Goal: Complete application form

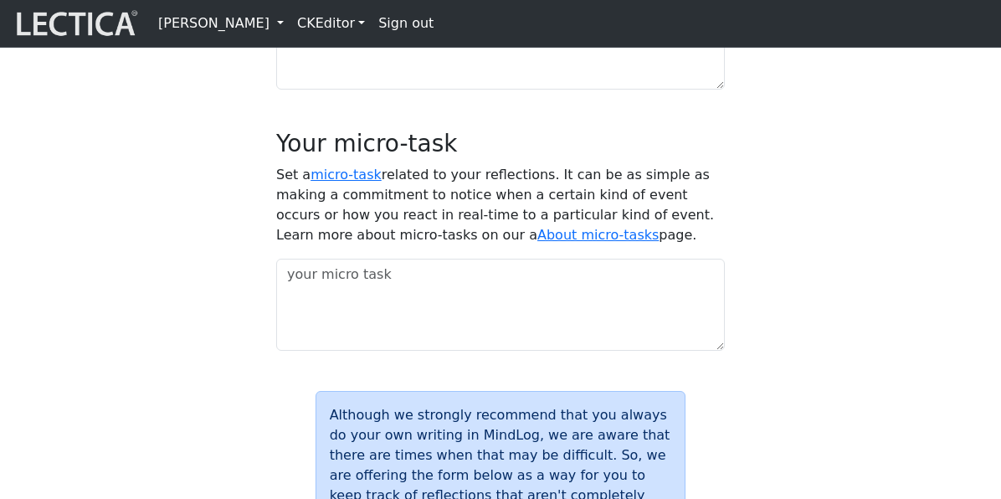
scroll to position [1637, 0]
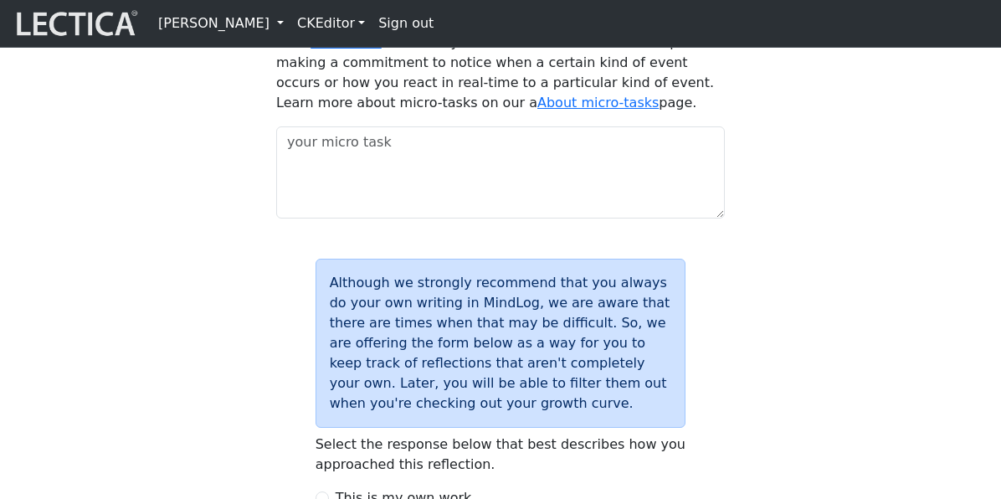
scroll to position [1742, 0]
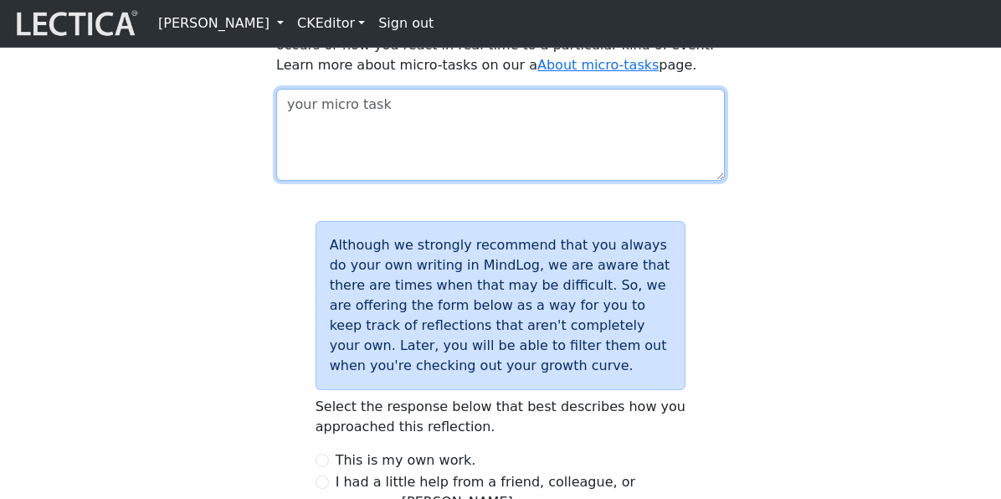
click at [404, 181] on textarea at bounding box center [500, 135] width 448 height 92
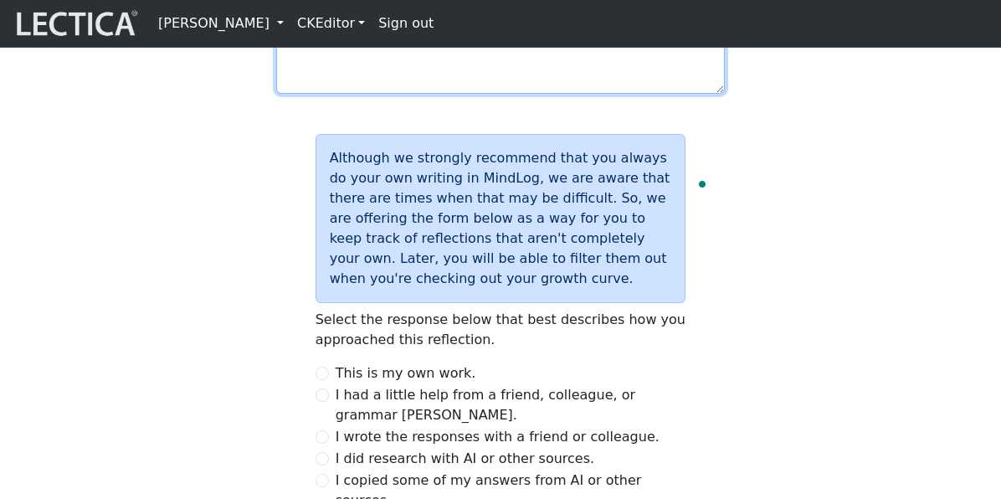
scroll to position [2102, 0]
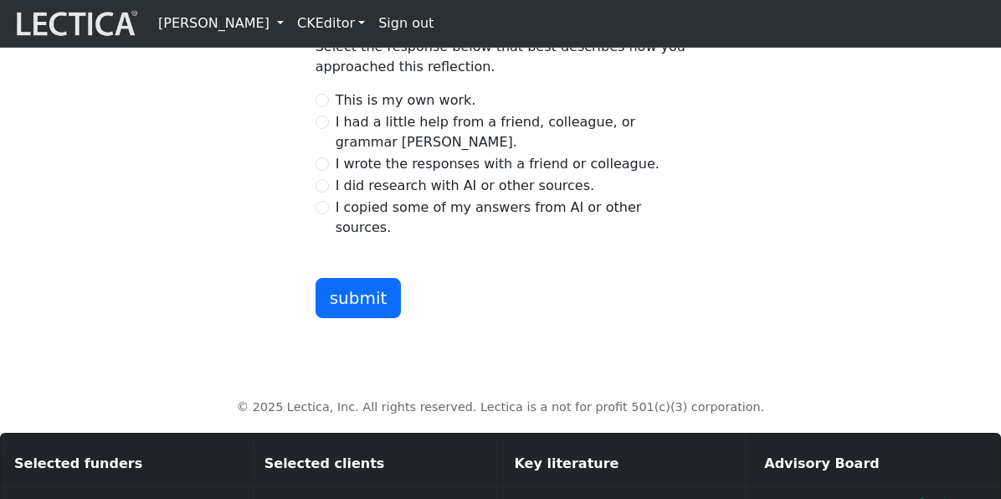
type textarea "asdfads"
click at [325, 171] on input "I wrote the responses with a friend or colleague." at bounding box center [321, 163] width 13 height 13
radio input "true"
click at [370, 318] on button "submit" at bounding box center [358, 298] width 86 height 40
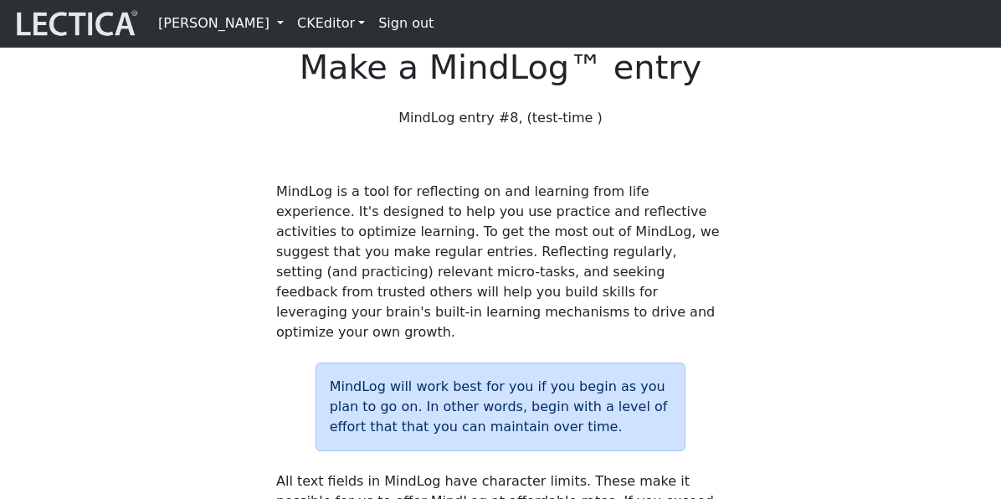
scroll to position [2102, 0]
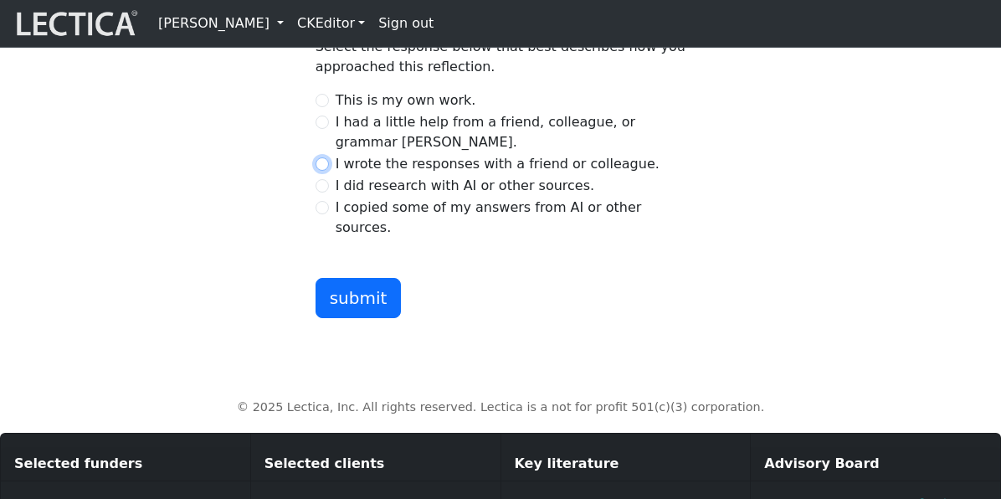
click at [328, 171] on input "I wrote the responses with a friend or colleague." at bounding box center [321, 163] width 13 height 13
radio input "true"
click at [352, 318] on button "submit" at bounding box center [358, 298] width 86 height 40
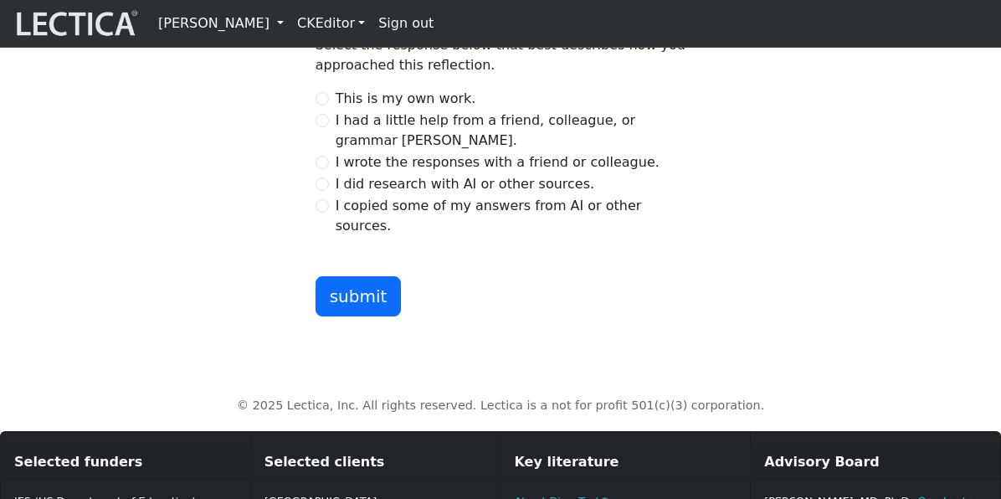
scroll to position [2102, 0]
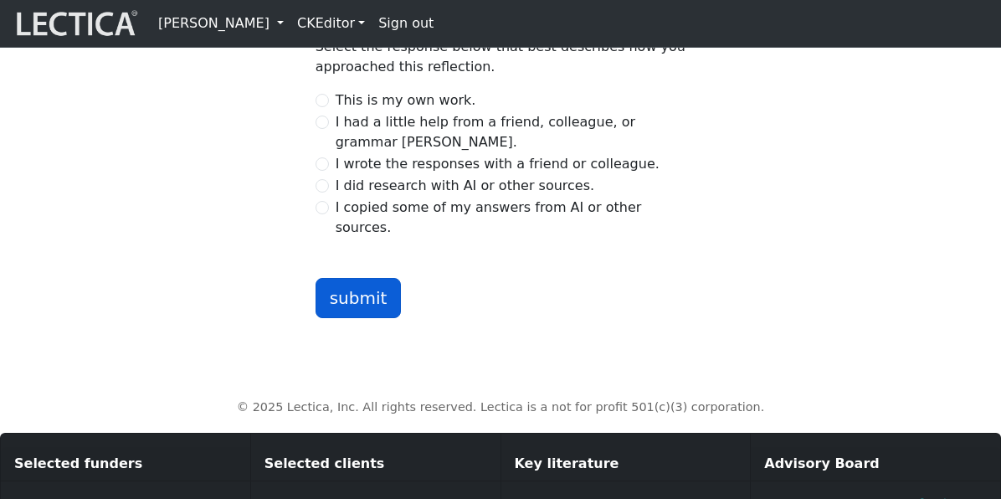
click at [351, 318] on button "submit" at bounding box center [358, 298] width 86 height 40
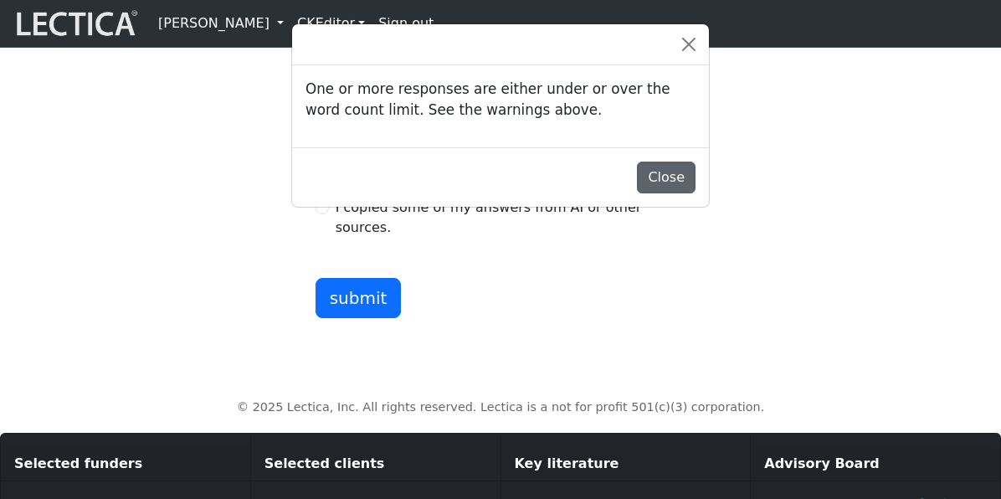
click at [663, 193] on button "Close" at bounding box center [666, 177] width 59 height 32
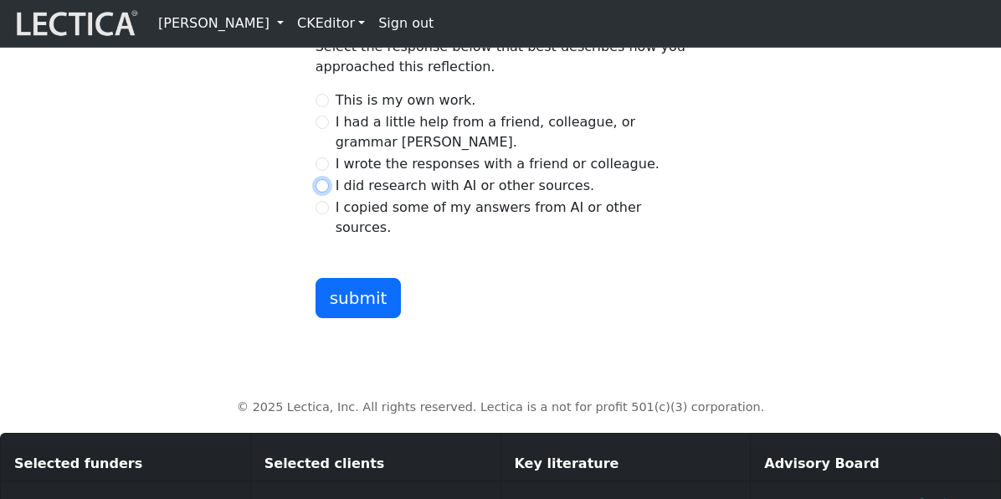
click at [320, 192] on input "I did research with AI or other sources." at bounding box center [321, 185] width 13 height 13
radio input "true"
click at [364, 318] on button "submit" at bounding box center [358, 298] width 86 height 40
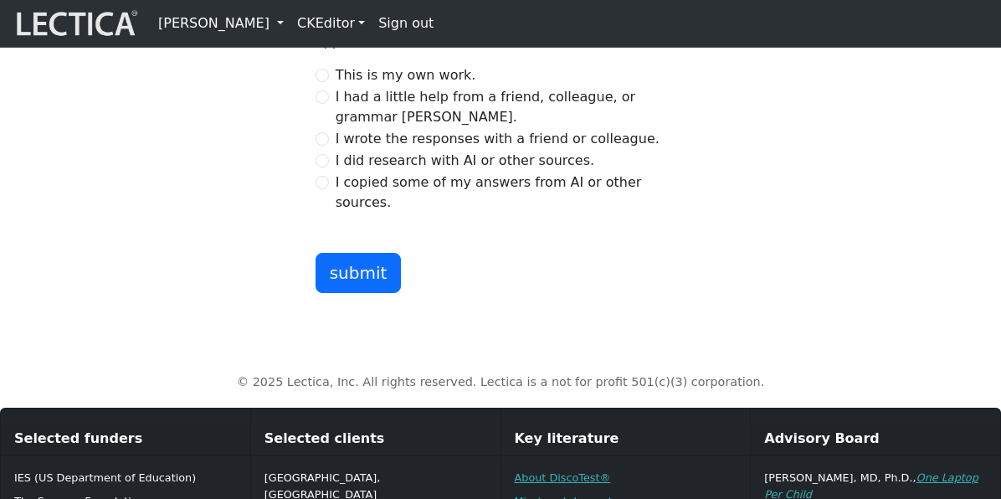
scroll to position [2102, 0]
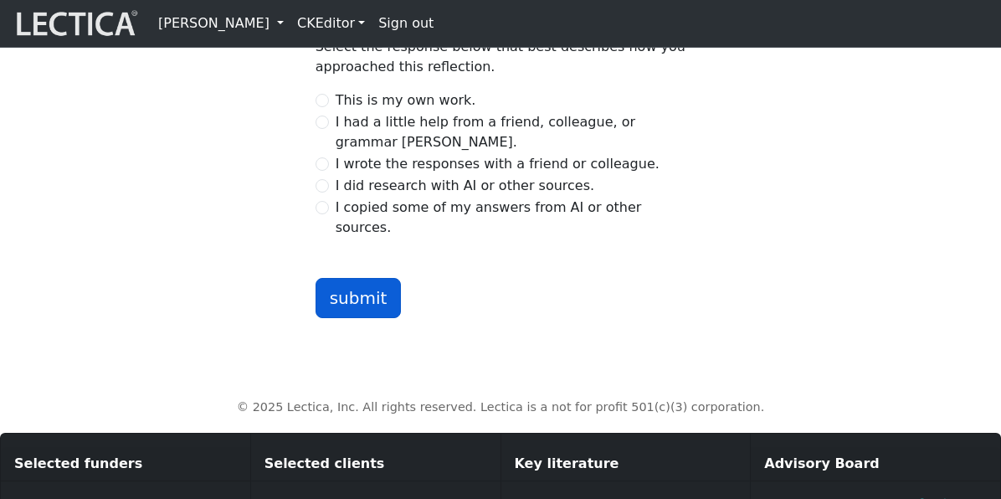
click at [349, 318] on button "submit" at bounding box center [358, 298] width 86 height 40
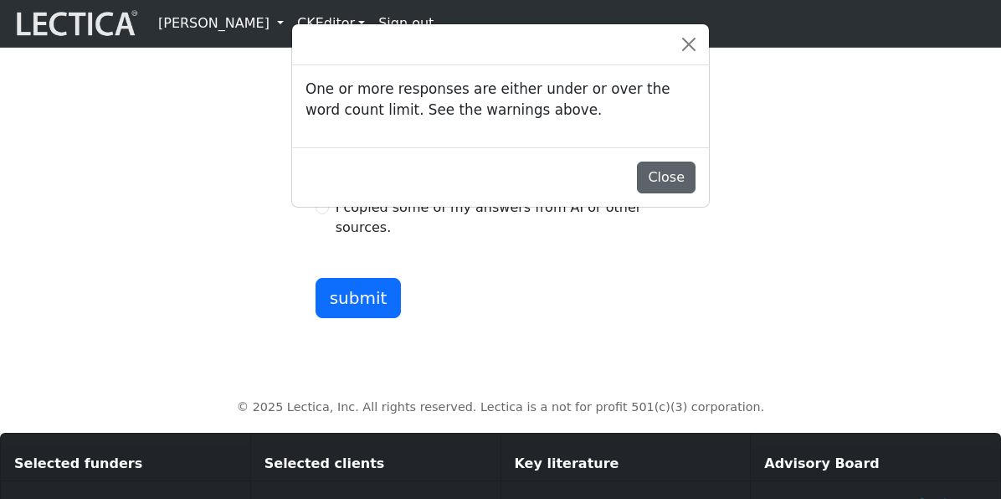
click at [674, 182] on button "Close" at bounding box center [666, 177] width 59 height 32
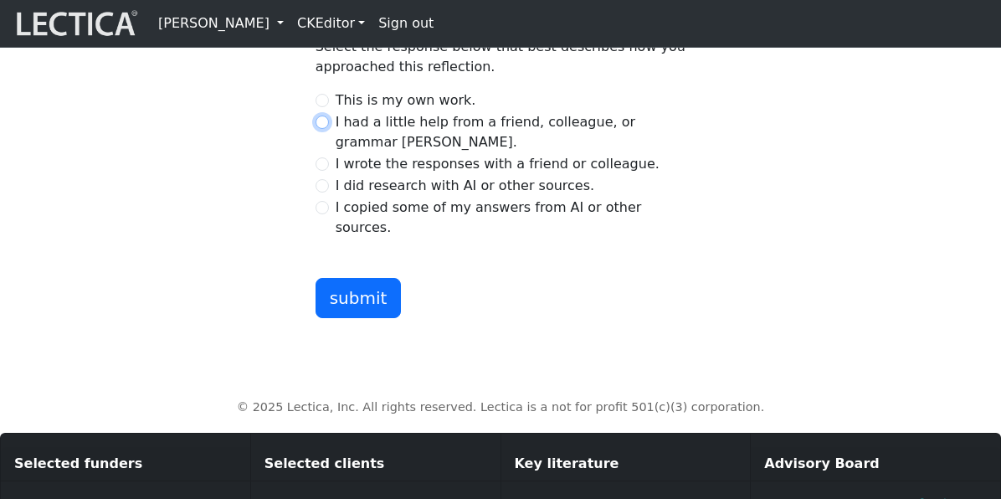
click at [323, 129] on input "I had a little help from a friend, colleague, or grammar [PERSON_NAME]." at bounding box center [321, 121] width 13 height 13
radio input "true"
click at [364, 318] on button "submit" at bounding box center [358, 298] width 86 height 40
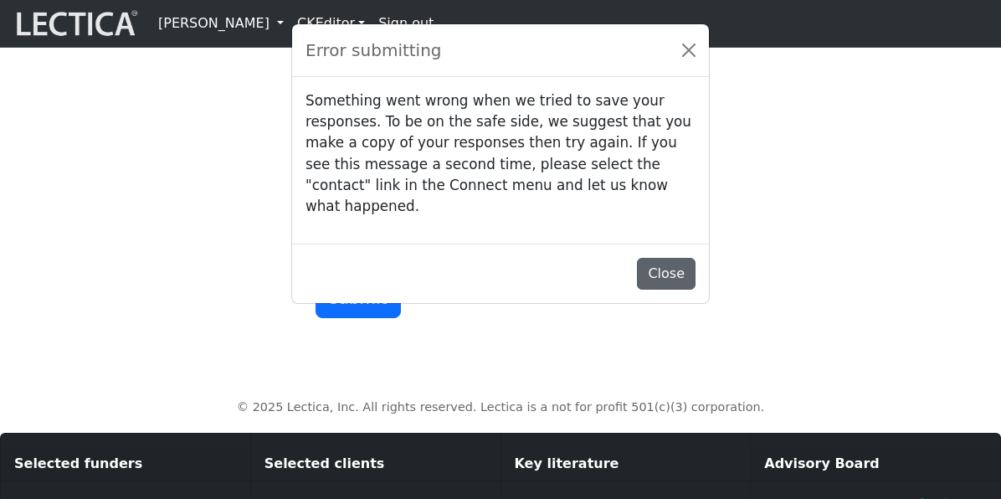
click at [668, 268] on button "Close" at bounding box center [666, 274] width 59 height 32
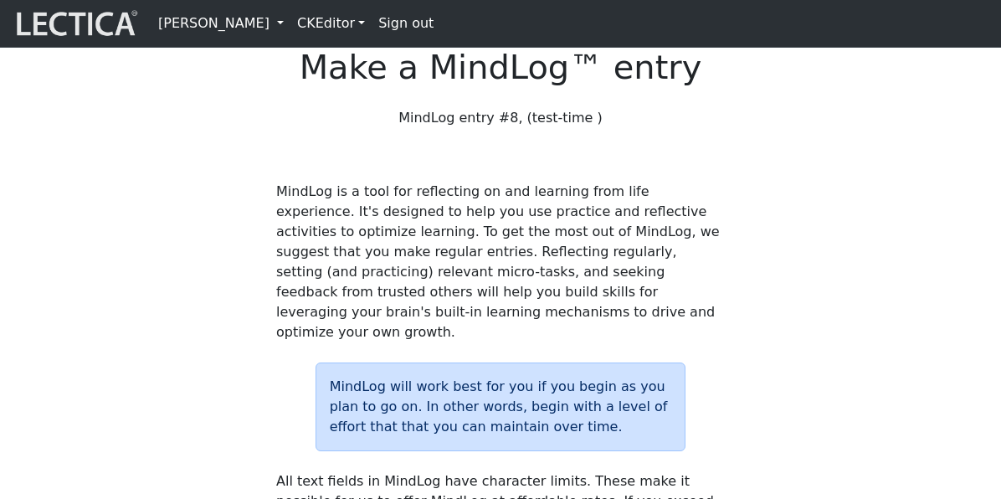
scroll to position [2102, 0]
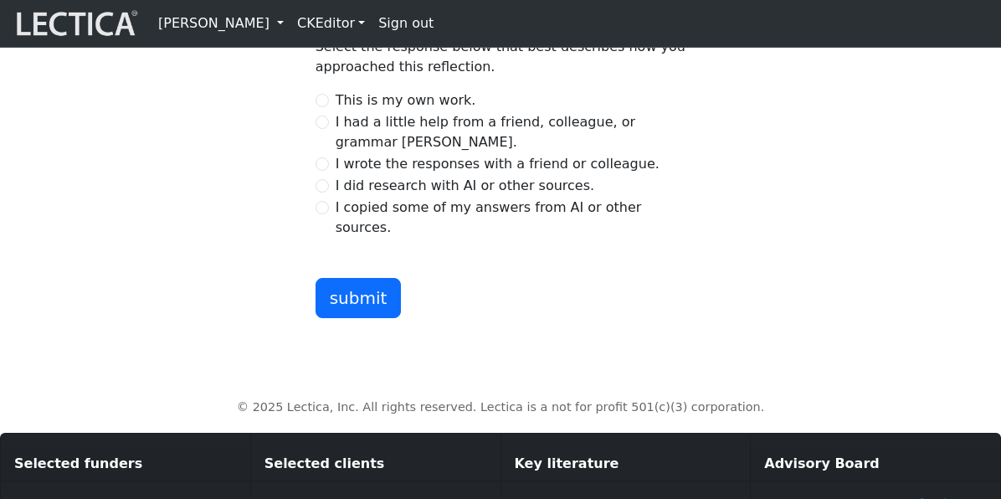
click at [330, 152] on div "I had a little help from a friend, colleague, or grammar [PERSON_NAME]." at bounding box center [500, 132] width 371 height 40
click at [325, 129] on input "I had a little help from a friend, colleague, or grammar [PERSON_NAME]." at bounding box center [321, 121] width 13 height 13
radio input "true"
click at [348, 318] on button "submit" at bounding box center [358, 298] width 86 height 40
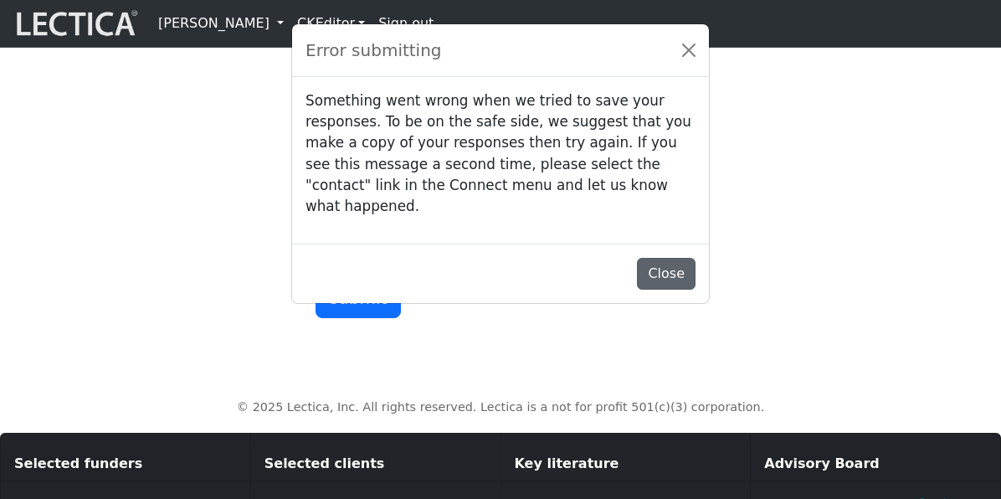
click at [668, 269] on button "Close" at bounding box center [666, 274] width 59 height 32
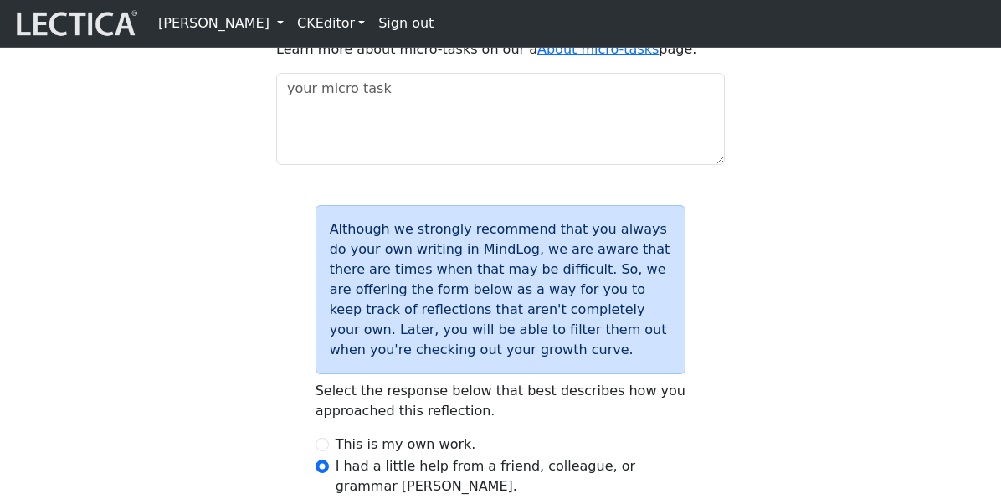
scroll to position [1753, 0]
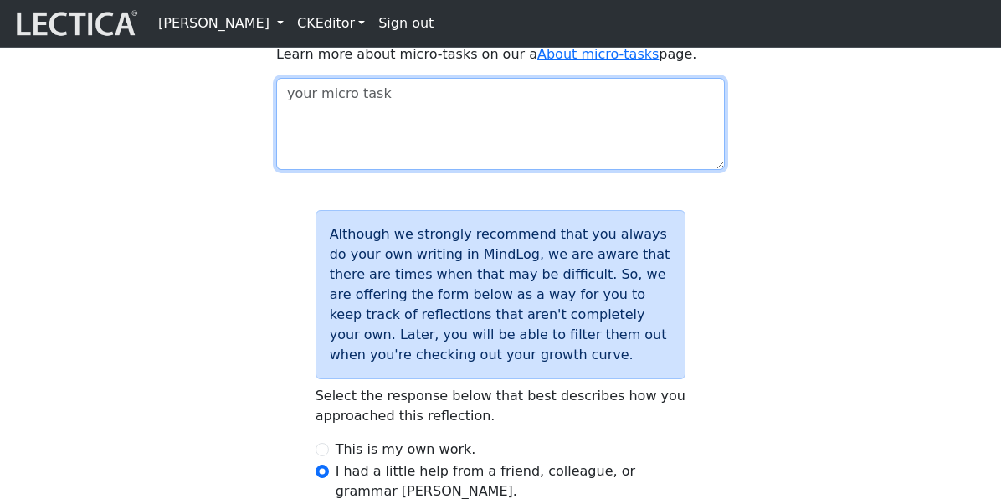
click at [312, 170] on textarea at bounding box center [500, 124] width 448 height 92
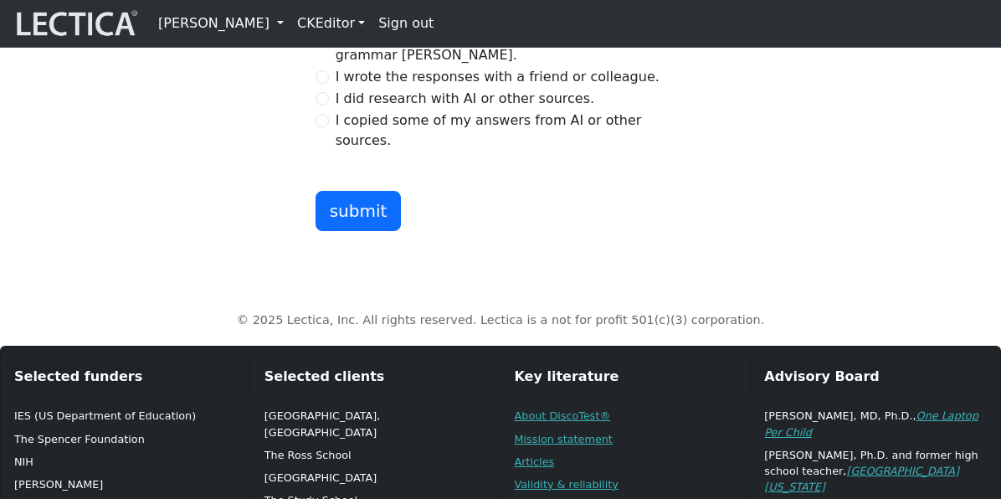
scroll to position [2220, 0]
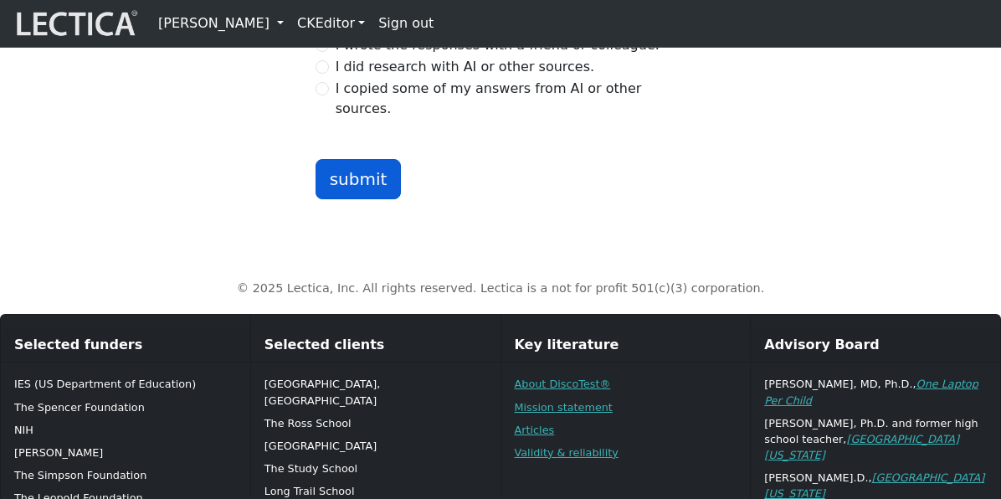
type textarea "vvvv"
click at [334, 199] on button "submit" at bounding box center [358, 179] width 86 height 40
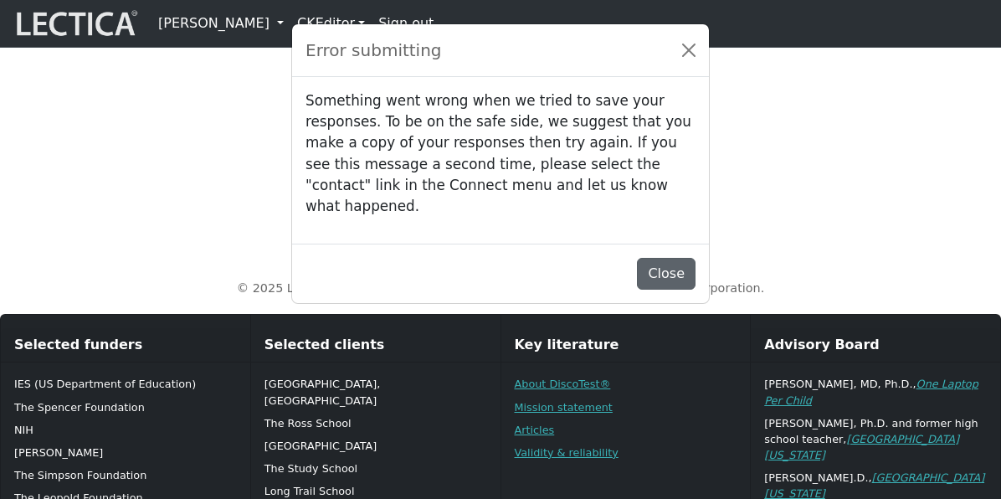
click at [672, 269] on button "Close" at bounding box center [666, 274] width 59 height 32
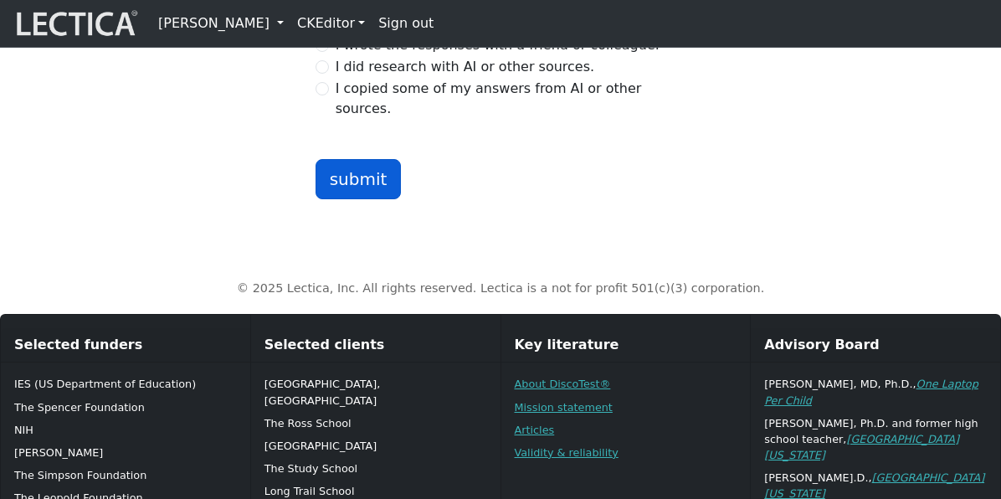
click at [361, 199] on button "submit" at bounding box center [358, 179] width 86 height 40
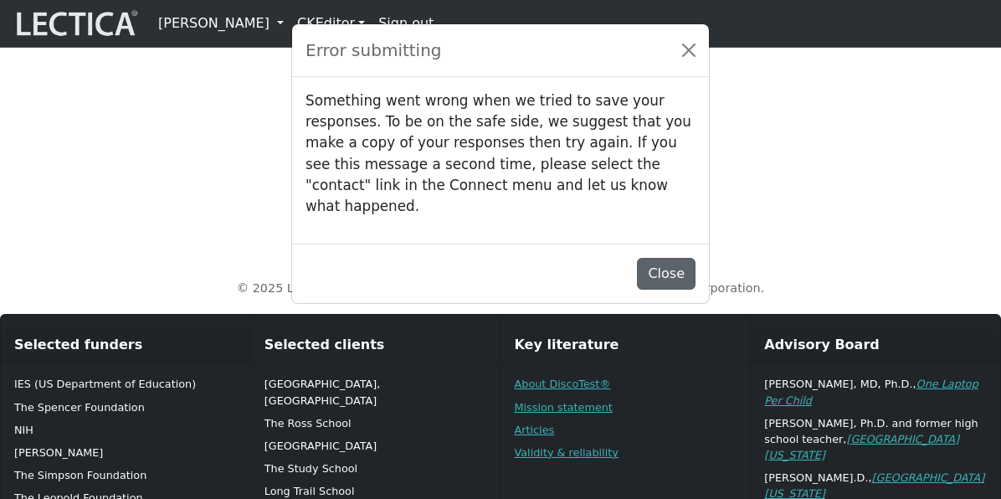
click at [668, 264] on button "Close" at bounding box center [666, 274] width 59 height 32
